Goal: Task Accomplishment & Management: Use online tool/utility

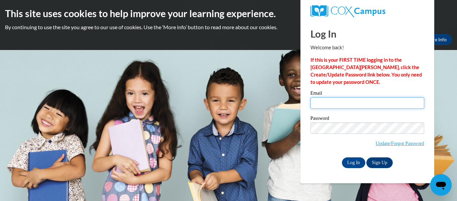
type input "jacey.moore27@buckeyehillscc.net"
click at [317, 154] on div "Password Update/Forgot Password" at bounding box center [368, 136] width 114 height 40
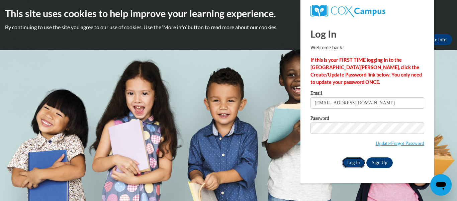
click at [346, 159] on input "Log In" at bounding box center [353, 162] width 23 height 11
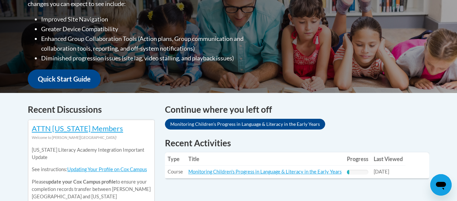
scroll to position [245, 0]
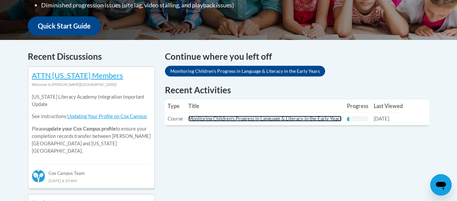
click at [261, 120] on link "Monitoring Children's Progress in Language & Literacy in the Early Years" at bounding box center [265, 119] width 153 height 6
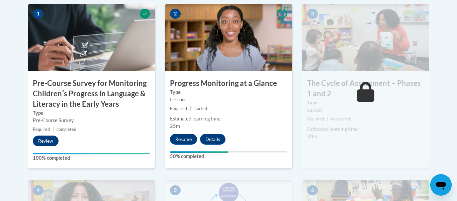
scroll to position [239, 0]
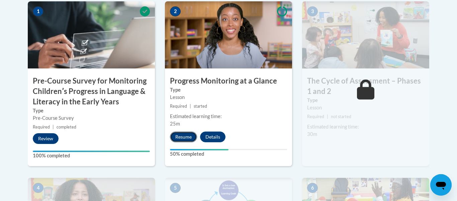
click at [188, 134] on button "Resume" at bounding box center [183, 136] width 27 height 11
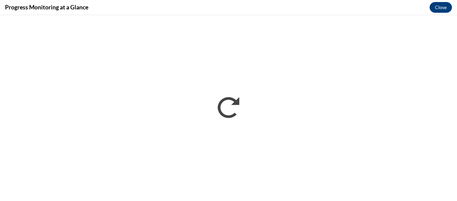
scroll to position [0, 0]
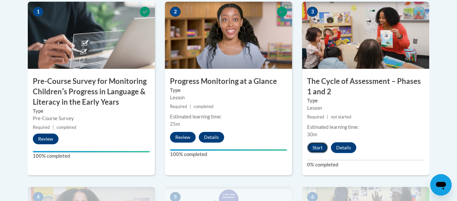
click at [320, 147] on button "Start" at bounding box center [317, 147] width 21 height 11
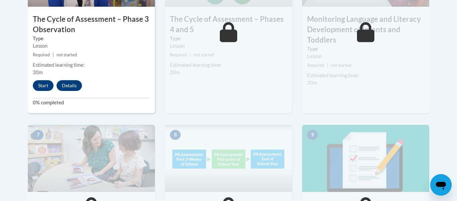
scroll to position [465, 0]
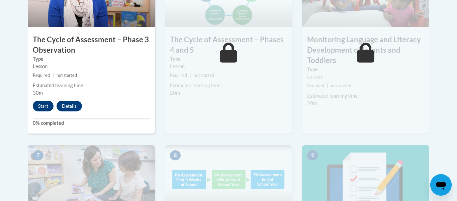
click at [33, 110] on div "Start Details Feedback" at bounding box center [59, 105] width 63 height 11
click at [39, 104] on button "Start" at bounding box center [43, 105] width 21 height 11
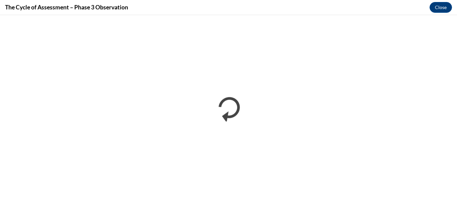
scroll to position [0, 0]
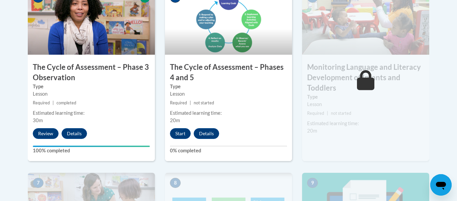
scroll to position [445, 0]
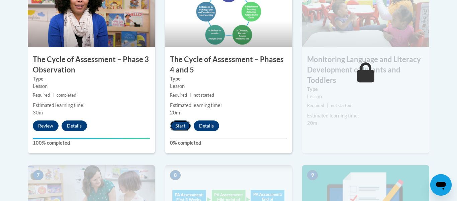
click at [186, 123] on button "Start" at bounding box center [180, 125] width 21 height 11
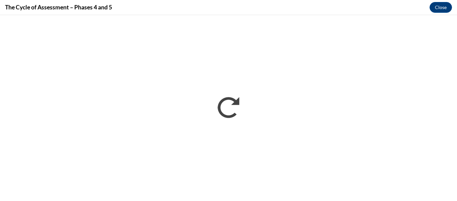
scroll to position [0, 0]
